Goal: Communication & Community: Ask a question

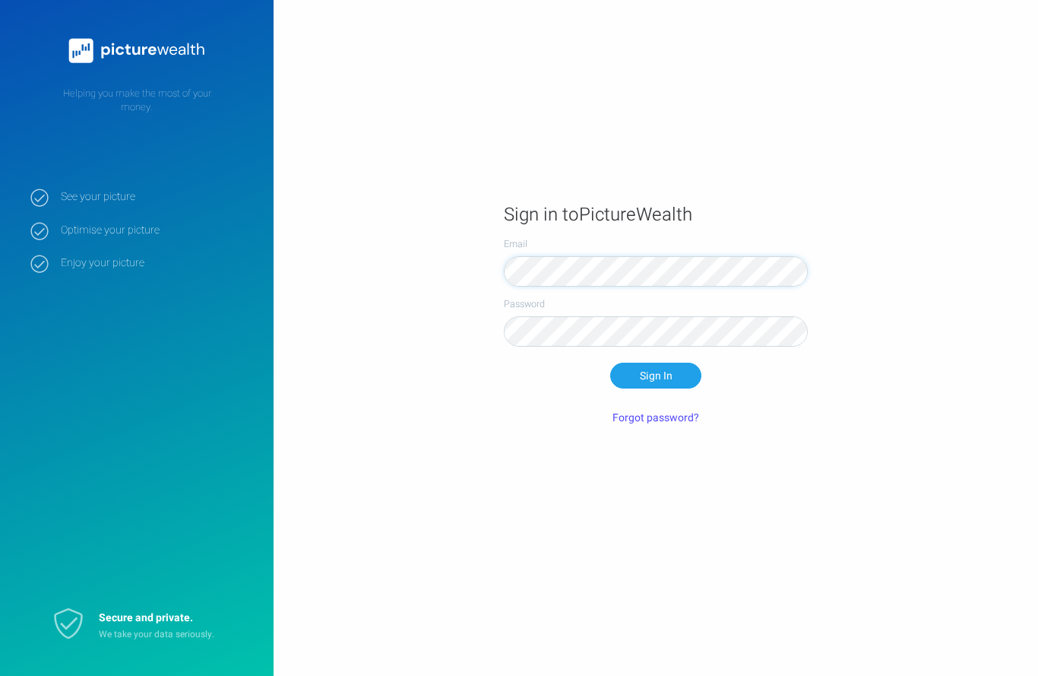
click at [656, 388] on button "Sign In" at bounding box center [655, 376] width 91 height 26
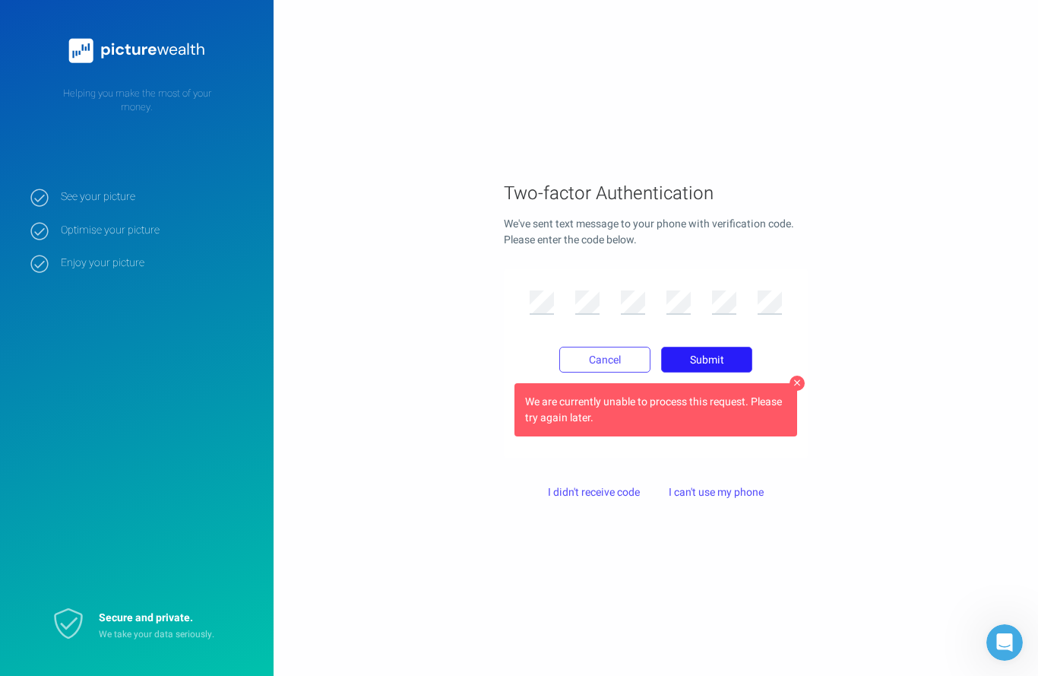
click at [716, 372] on button "Submit" at bounding box center [706, 360] width 91 height 26
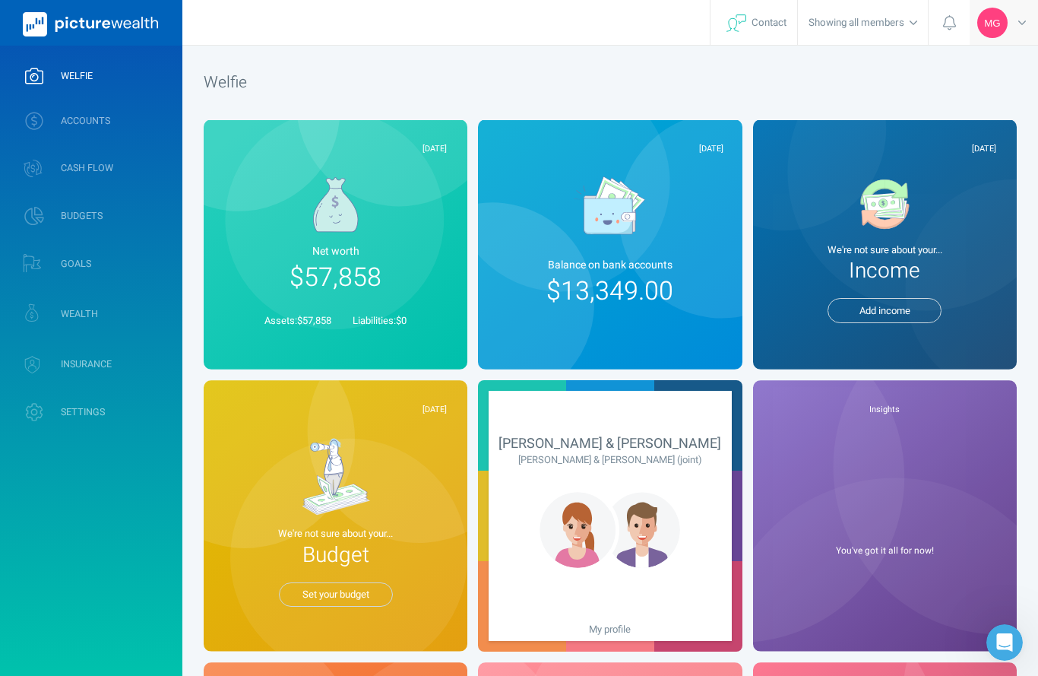
click at [1020, 22] on icon at bounding box center [1022, 23] width 8 height 5
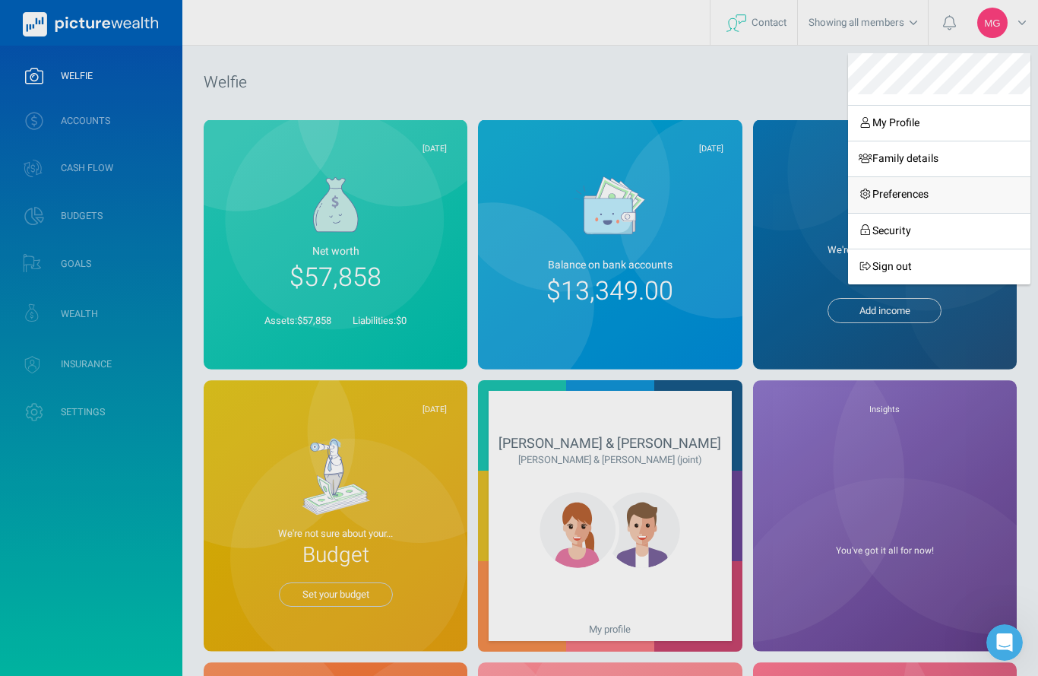
click at [891, 185] on link "Preferences" at bounding box center [939, 194] width 182 height 36
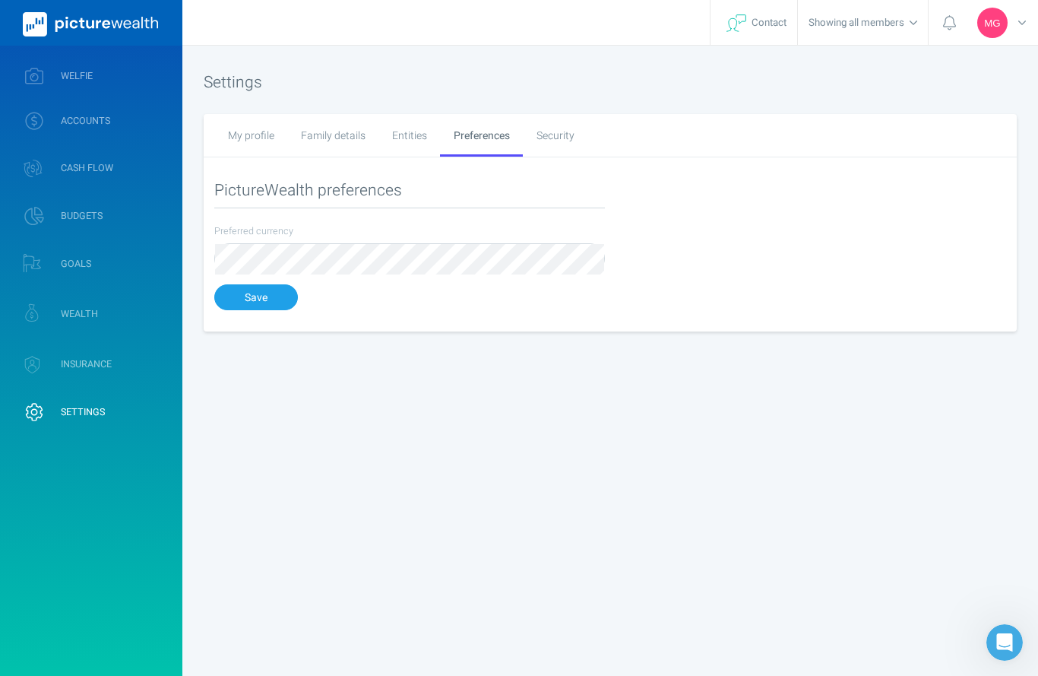
click at [252, 135] on div "My profile" at bounding box center [250, 135] width 73 height 43
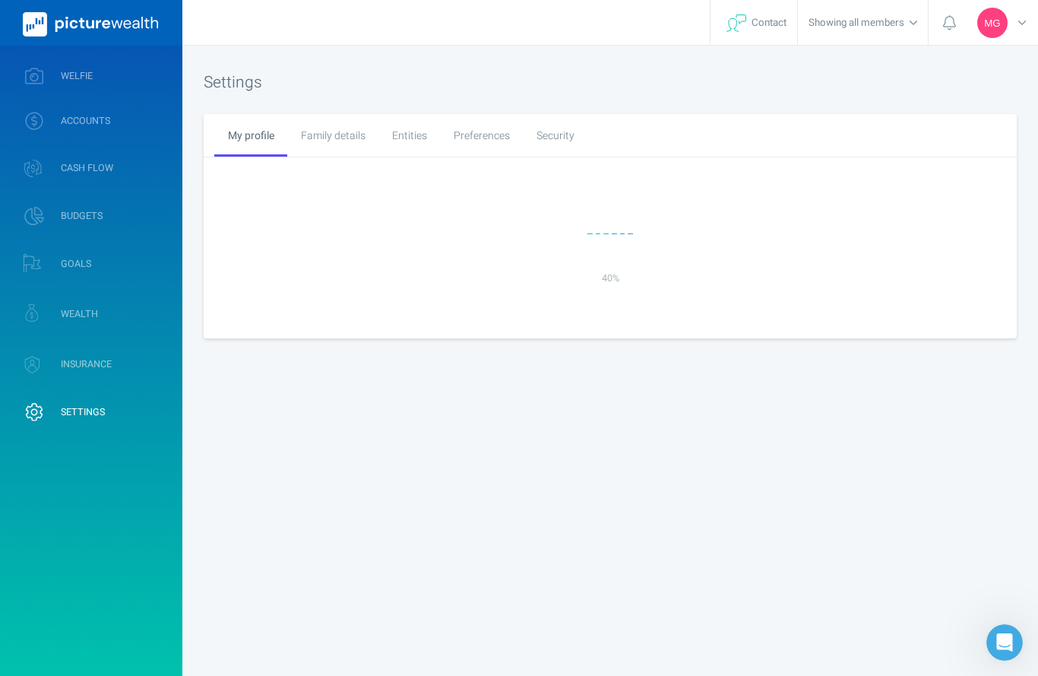
select select "8"
select select "14"
select select "1996"
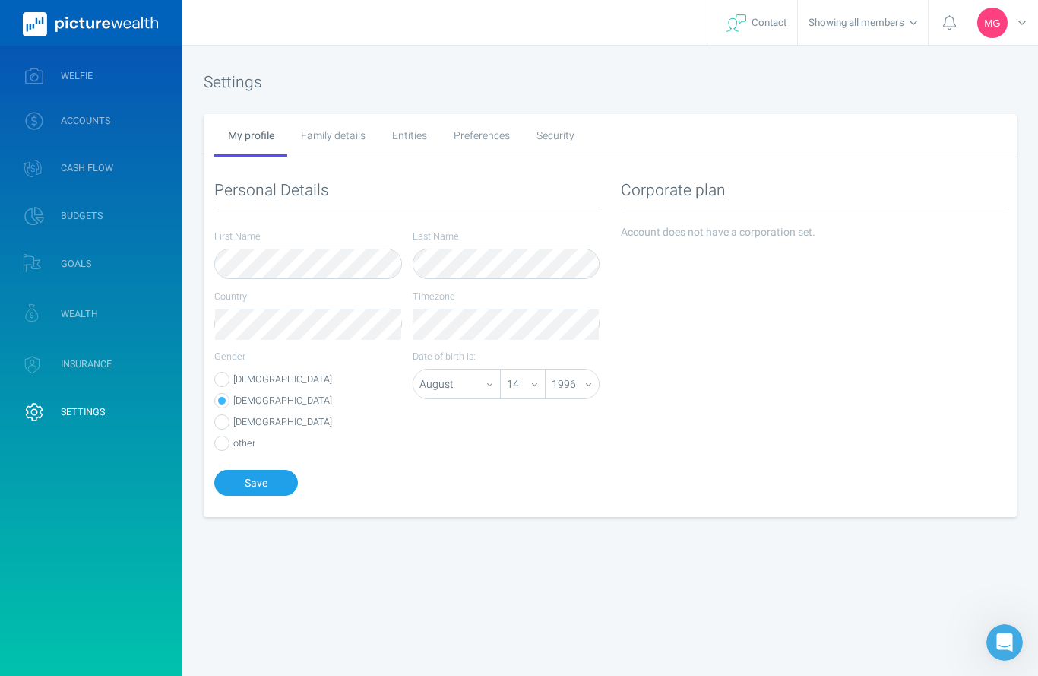
click at [353, 144] on div "Family details" at bounding box center [332, 135] width 91 height 43
select select "1"
select select "13"
select select "1997"
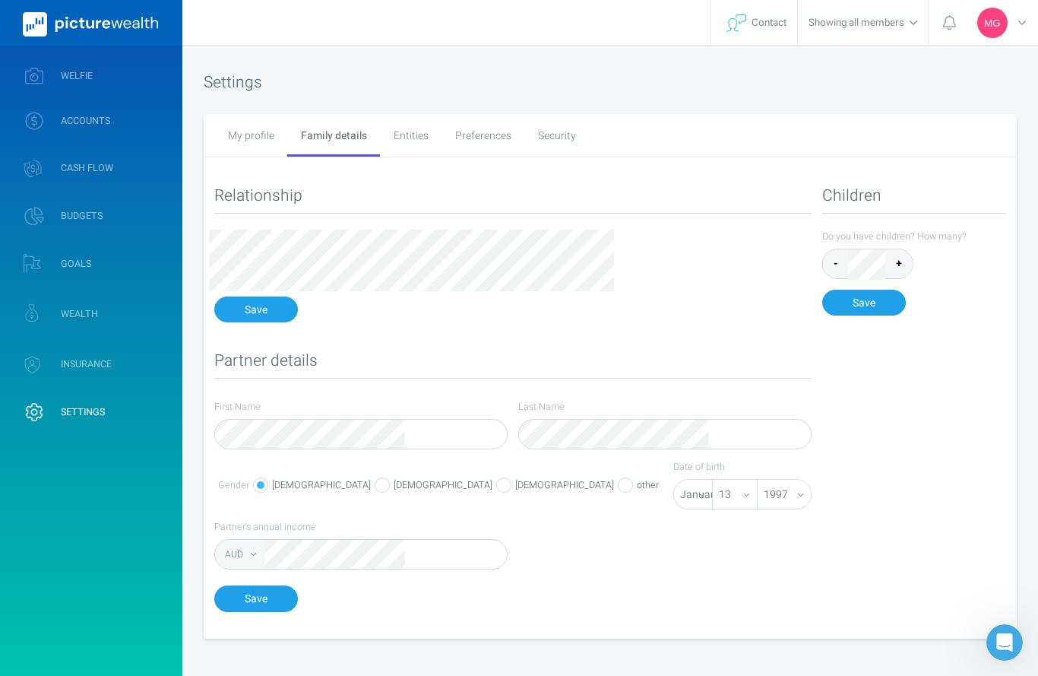
click at [394, 132] on div "Entities" at bounding box center [411, 135] width 62 height 43
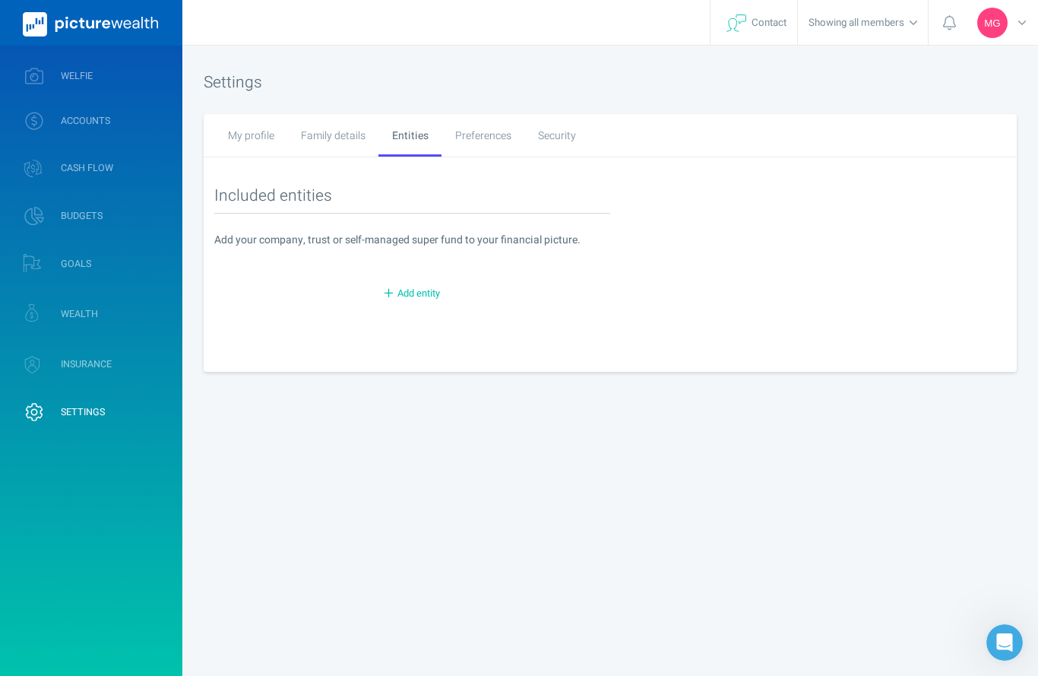
click at [509, 142] on div "Preferences" at bounding box center [483, 135] width 83 height 43
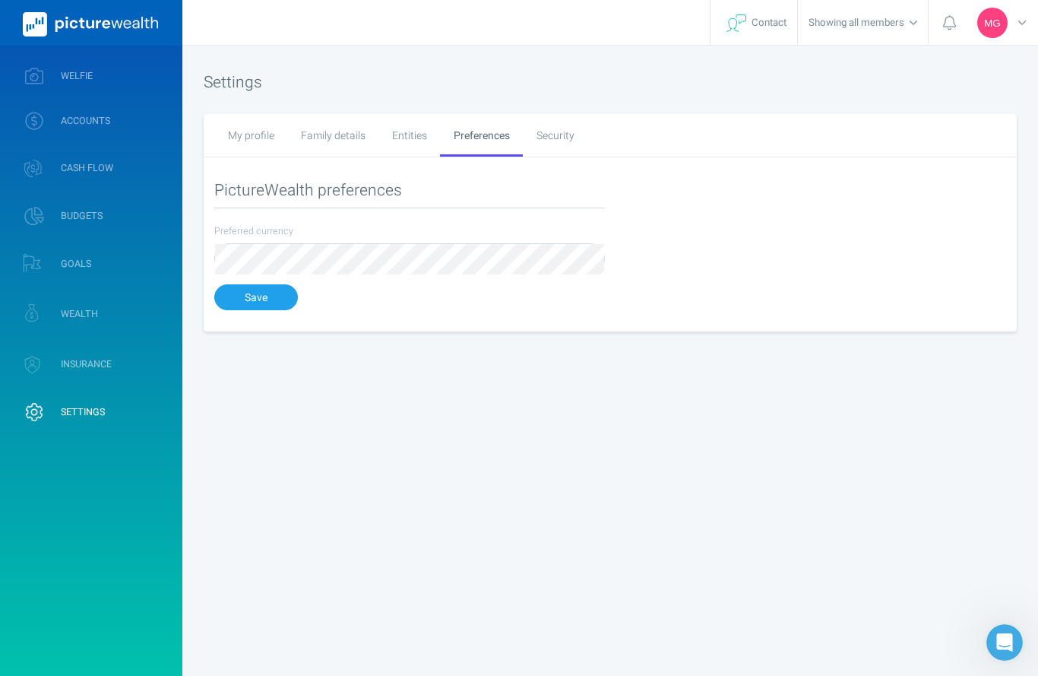
click at [540, 135] on div "Security" at bounding box center [555, 135] width 65 height 43
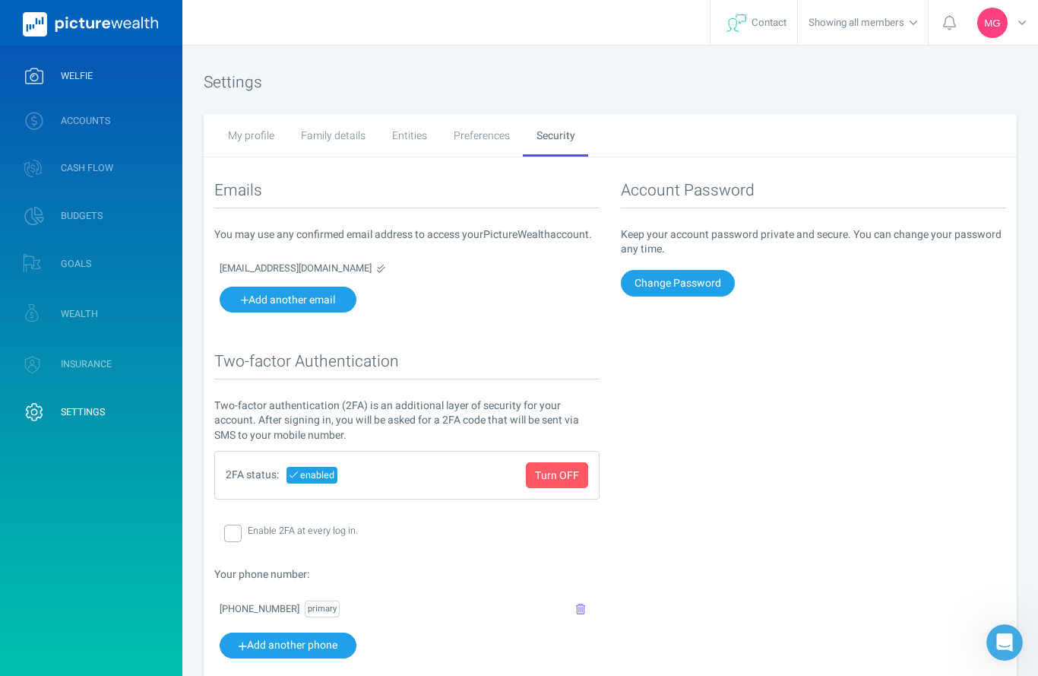
click at [88, 74] on span "WELFIE" at bounding box center [77, 76] width 32 height 12
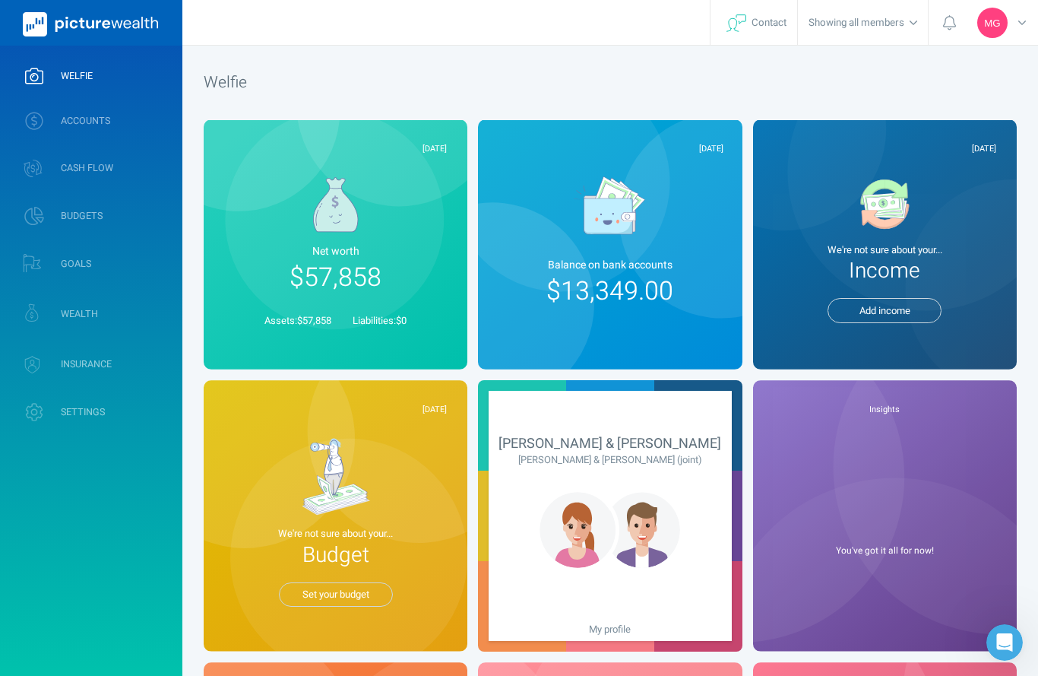
click at [254, 301] on div "Assets: $57,858" at bounding box center [298, 319] width 88 height 37
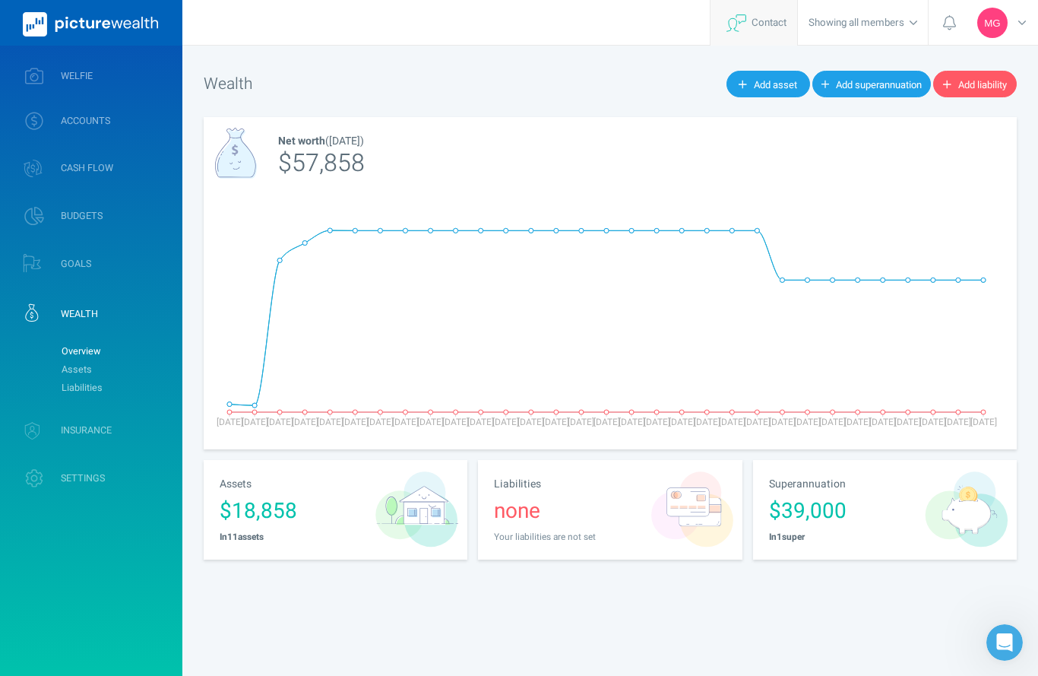
click at [772, 27] on span "Contact" at bounding box center [753, 23] width 65 height 46
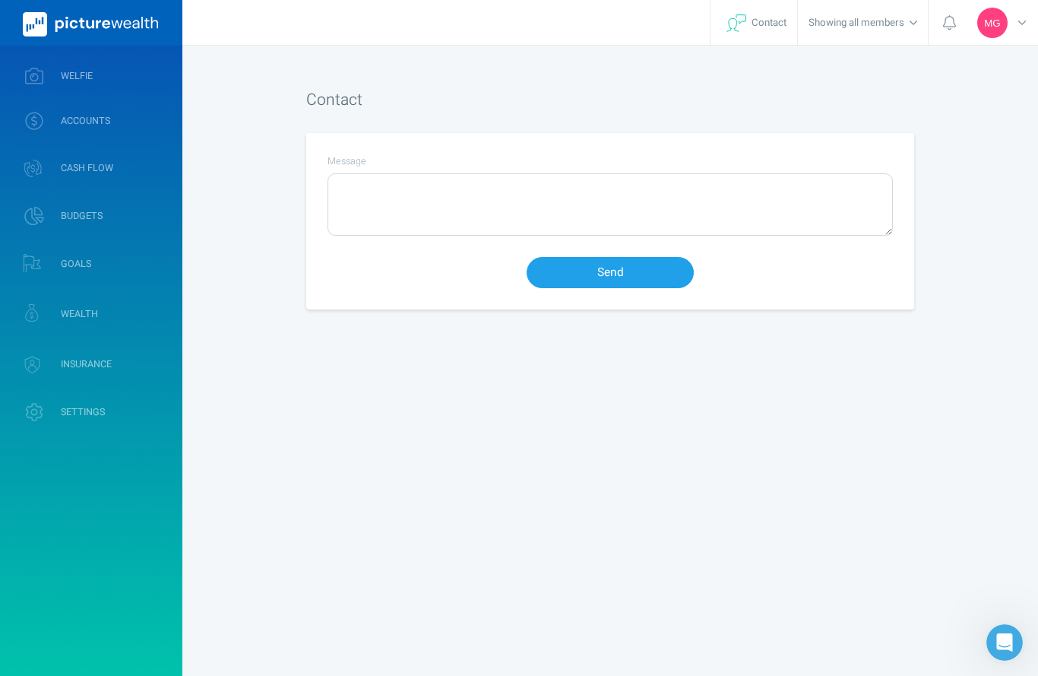
click at [562, 189] on textarea "Message" at bounding box center [610, 204] width 564 height 61
paste textarea "ello PictureWealth Team, I am requesting the permanent deletion of my PictureWe…"
type textarea "Hello PictureWealth Team, I am requesting the permanent deletion of my PictureW…"
click at [1012, 26] on div "MG" at bounding box center [1004, 22] width 68 height 45
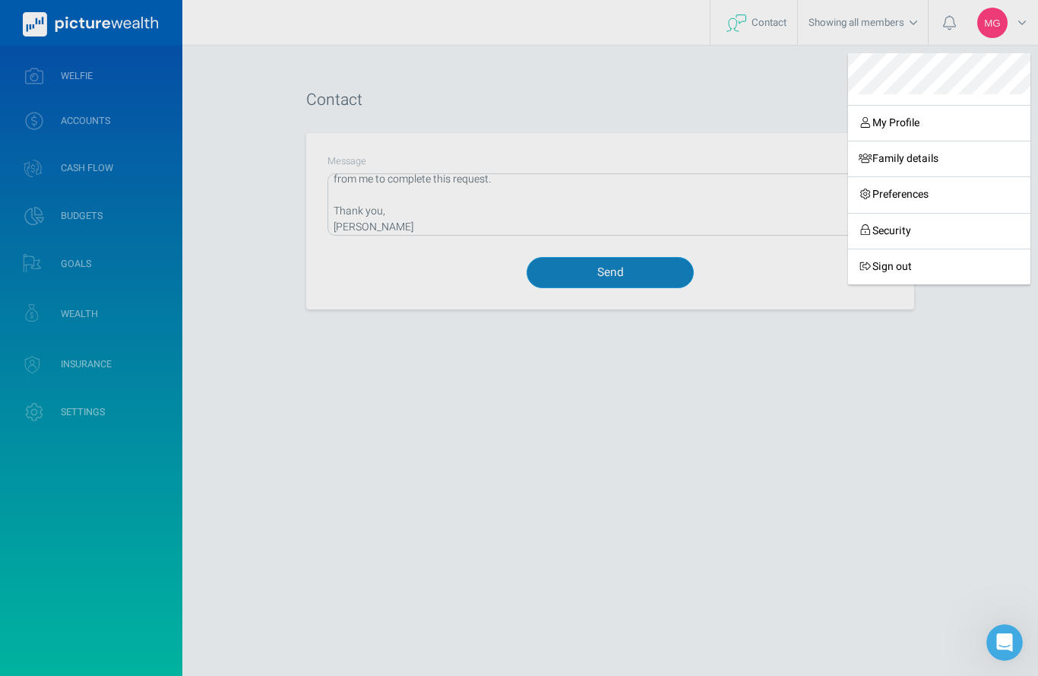
click at [577, 265] on div "My Profile Family details Preferences Security Sign out" at bounding box center [519, 338] width 1038 height 676
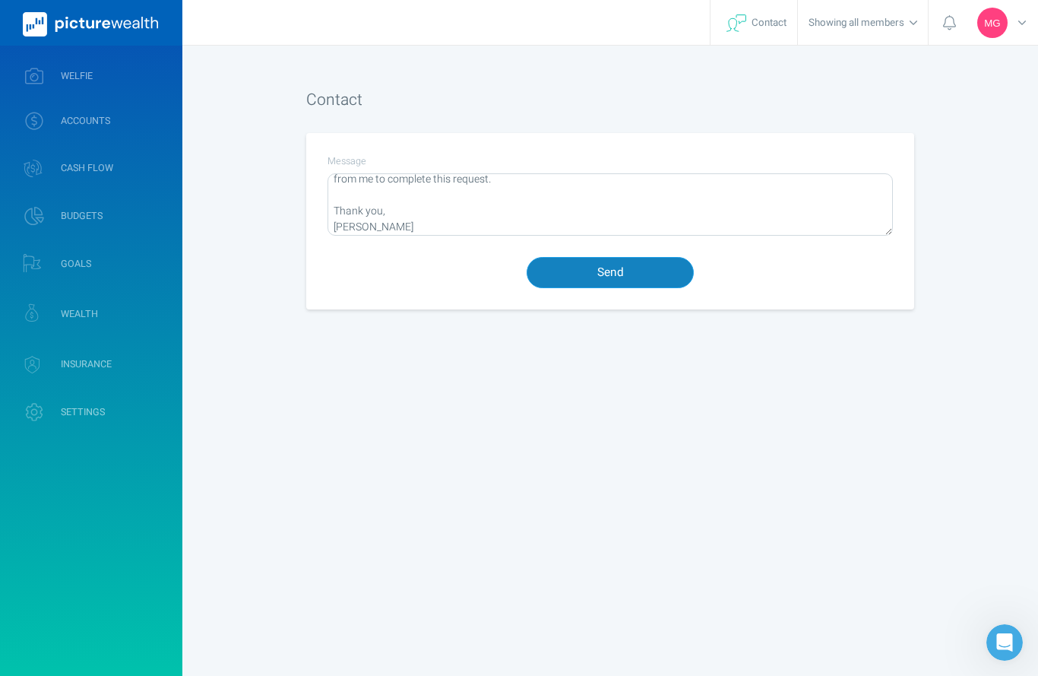
click at [577, 277] on button "Send" at bounding box center [610, 272] width 167 height 31
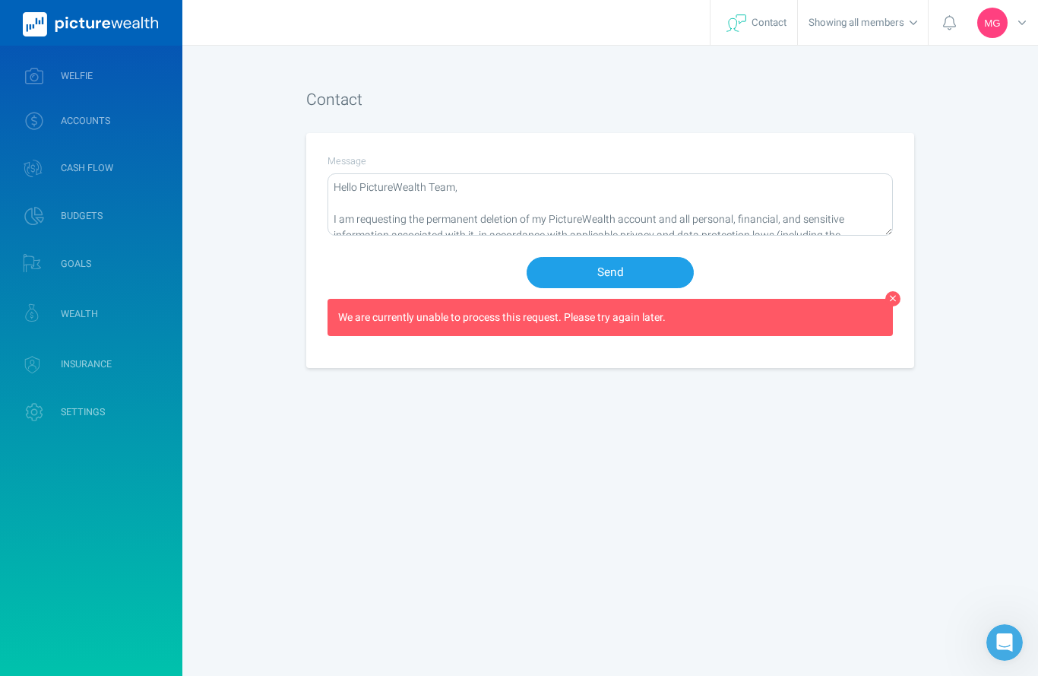
scroll to position [0, 0]
click at [734, 27] on img at bounding box center [737, 22] width 20 height 17
click at [610, 287] on button "Send" at bounding box center [610, 272] width 167 height 31
click at [989, 30] on span "MG" at bounding box center [992, 23] width 30 height 30
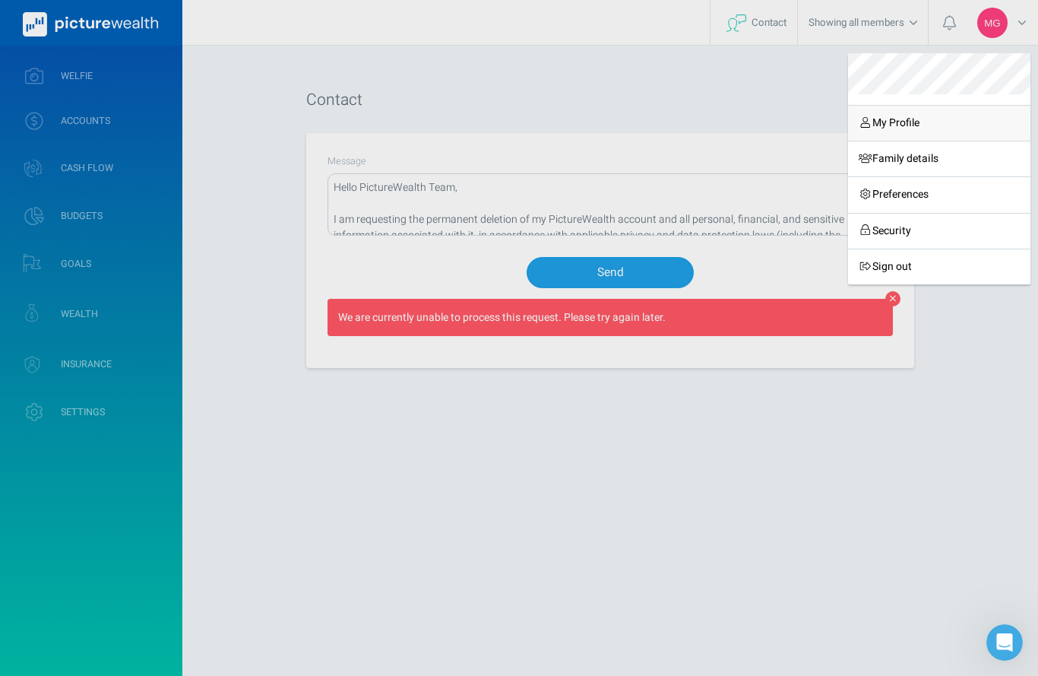
click at [931, 123] on link "My Profile" at bounding box center [939, 123] width 182 height 36
select select "8"
select select "14"
select select "1996"
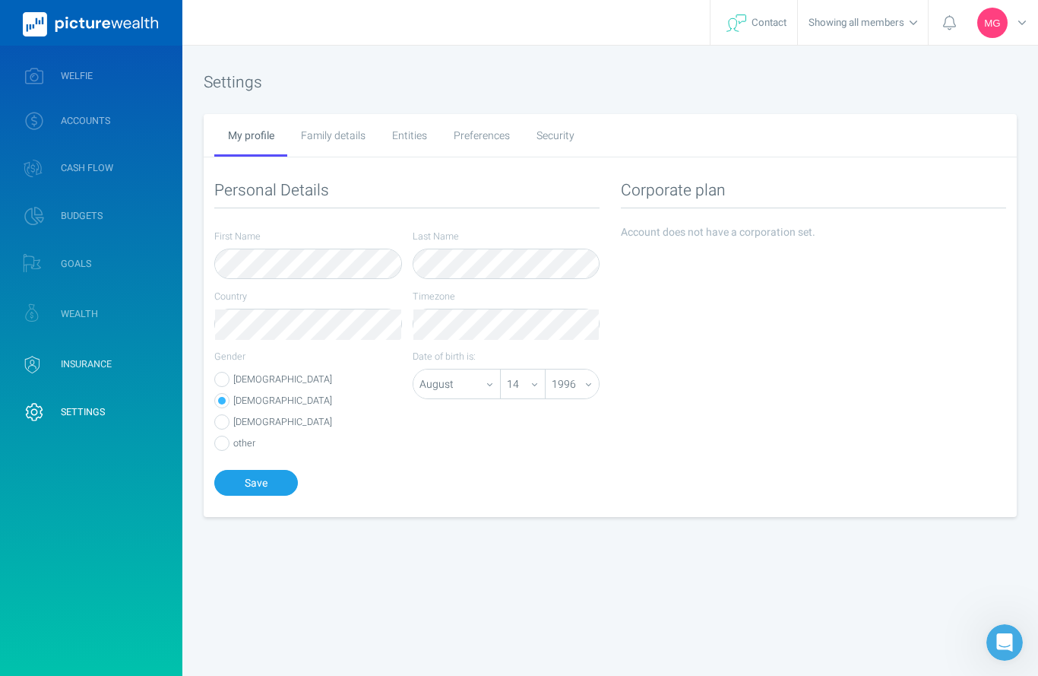
click at [131, 360] on link "INSURANCE" at bounding box center [91, 364] width 182 height 45
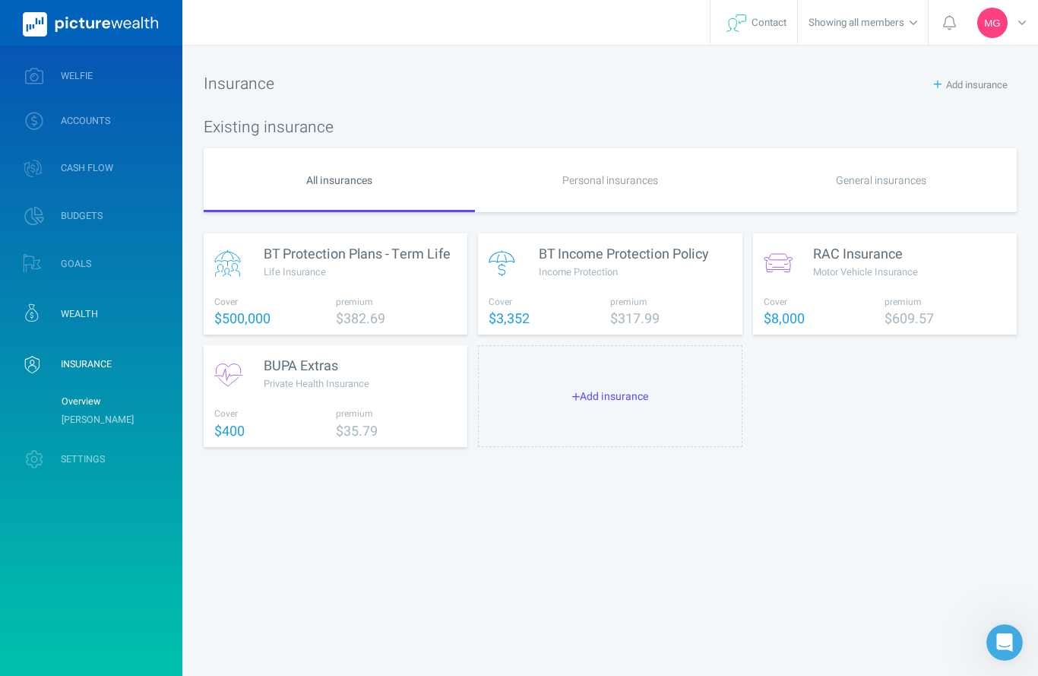
click at [113, 315] on link "WEALTH" at bounding box center [91, 313] width 182 height 45
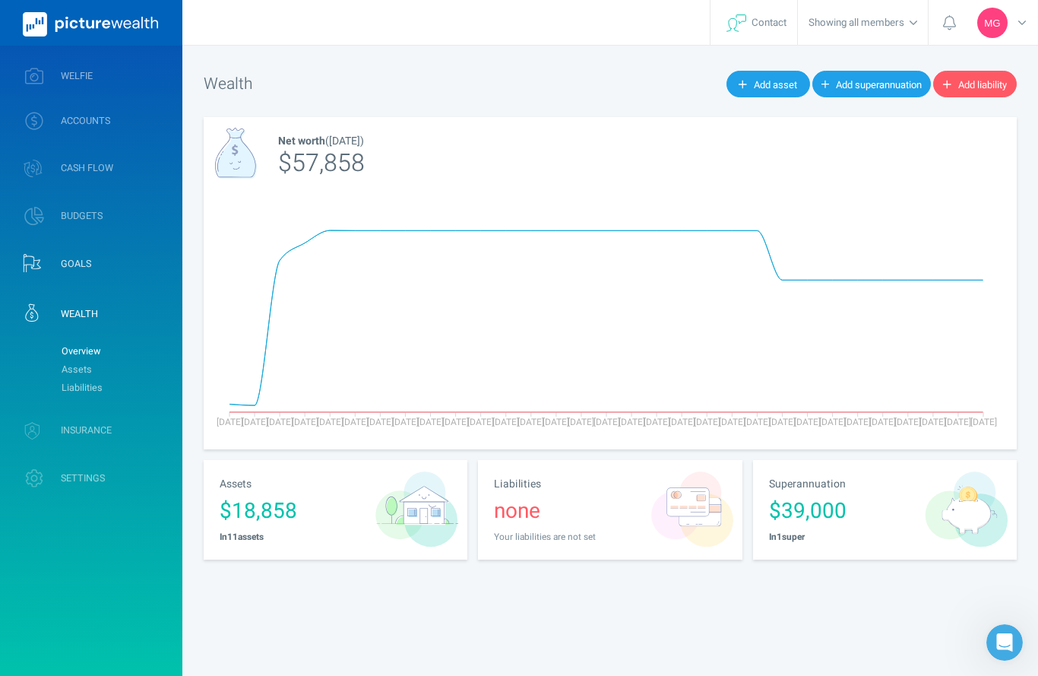
click at [96, 252] on link "GOALS" at bounding box center [91, 263] width 182 height 45
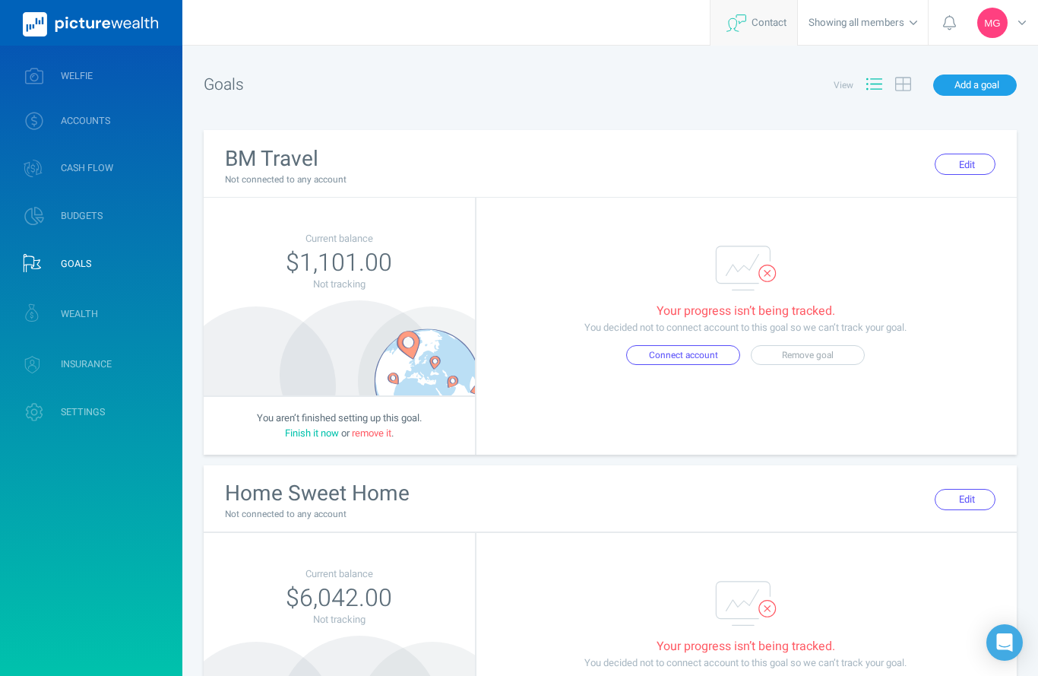
click at [746, 38] on span "Contact" at bounding box center [753, 23] width 65 height 46
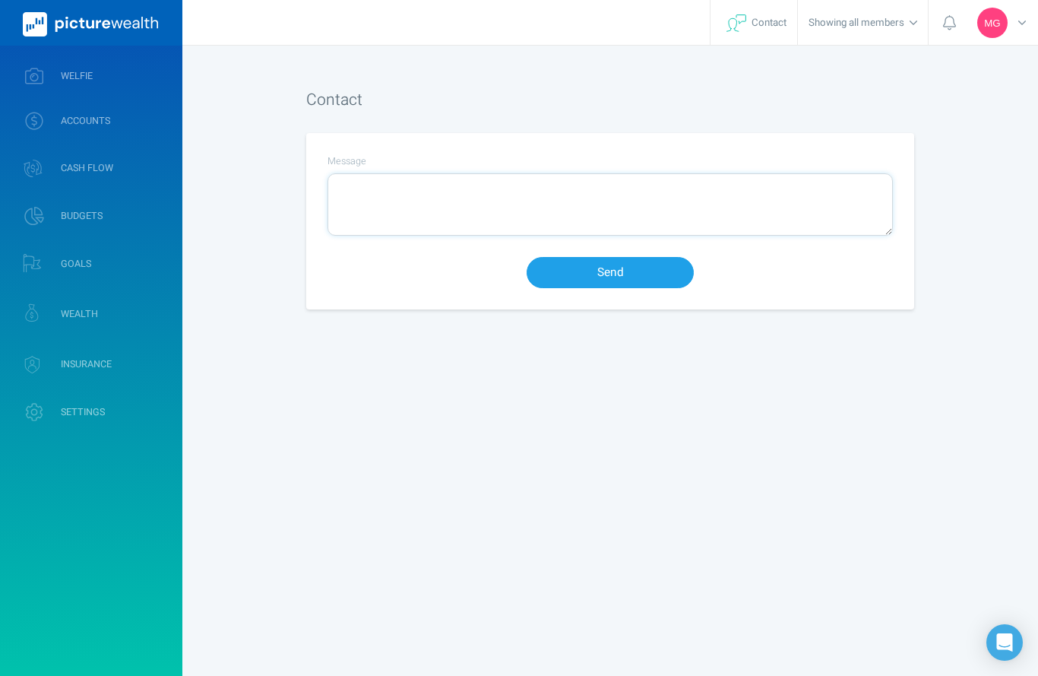
click at [622, 192] on textarea "Message" at bounding box center [610, 204] width 564 height 61
type textarea "please delete account"
click at [618, 288] on button "Send" at bounding box center [610, 272] width 167 height 31
